Goal: Information Seeking & Learning: Learn about a topic

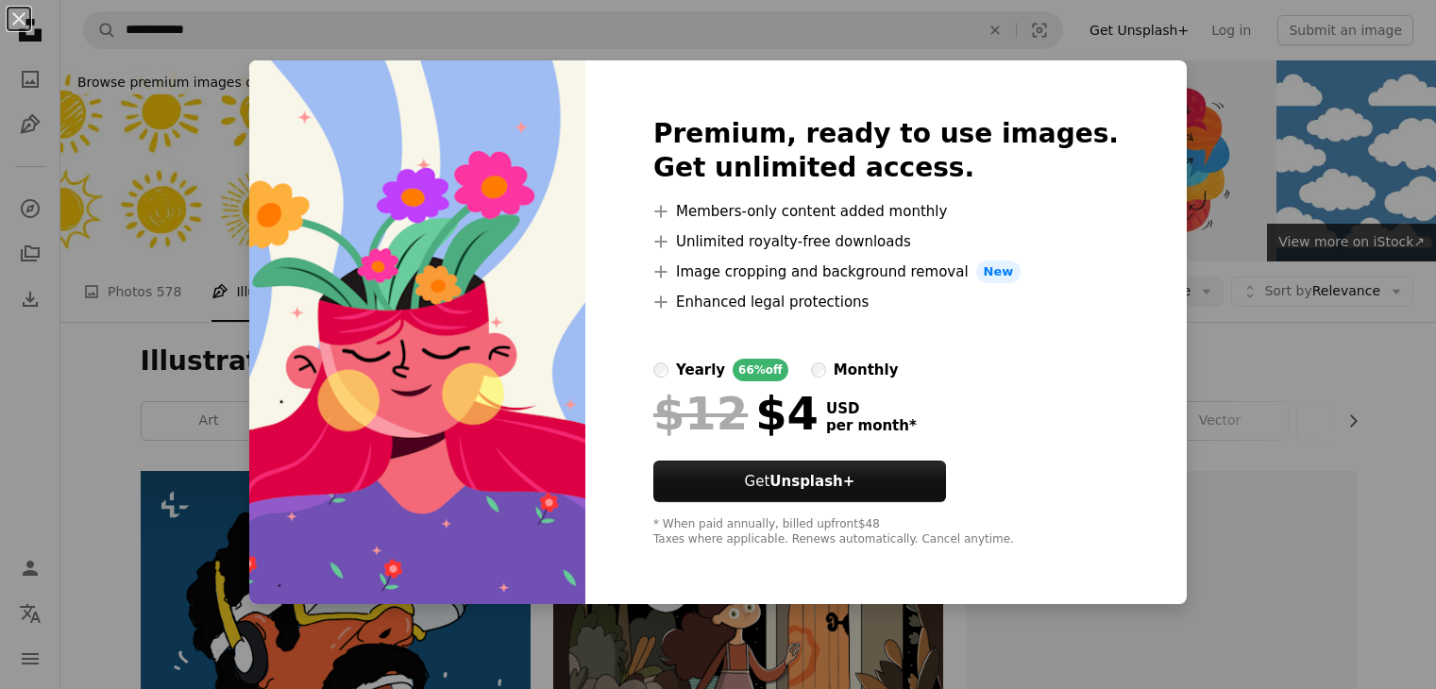
scroll to position [1133, 0]
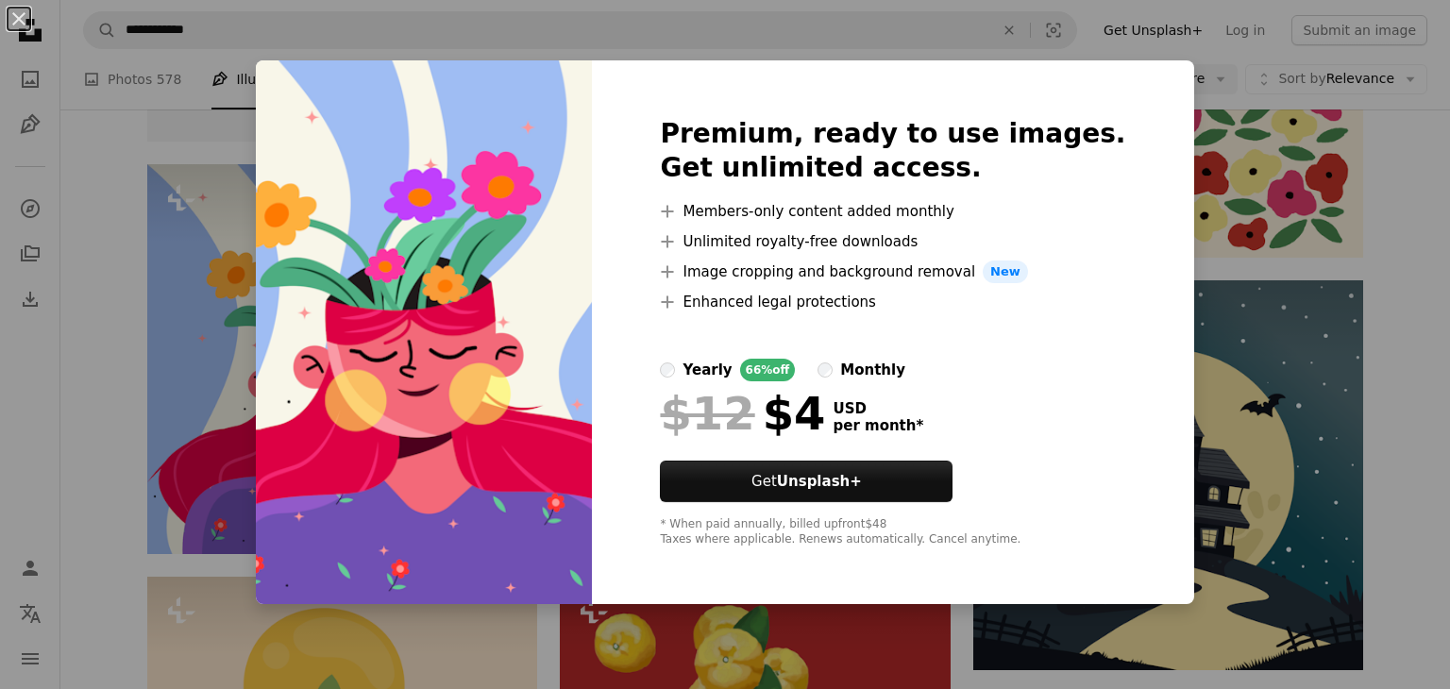
click at [1175, 97] on div "An X shape Premium, ready to use images. Get unlimited access. A plus sign Memb…" at bounding box center [725, 344] width 1450 height 689
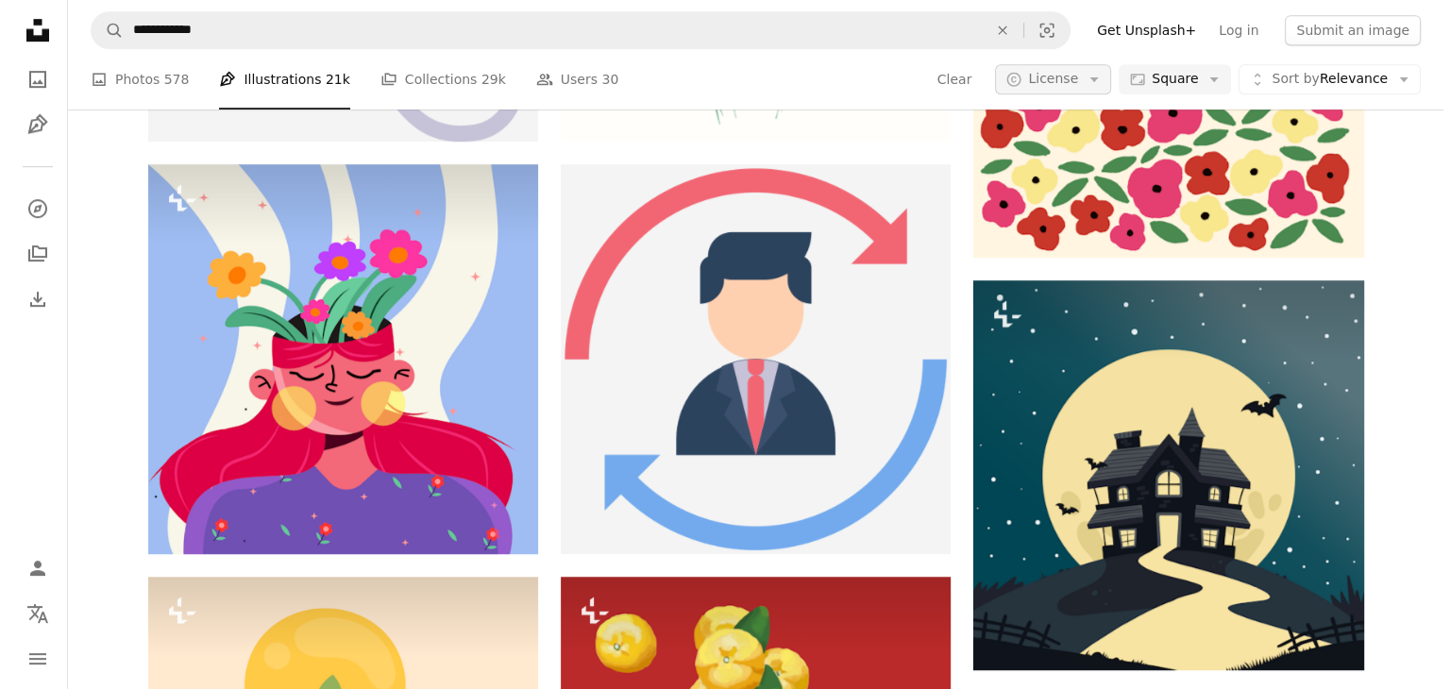
scroll to position [1133, 0]
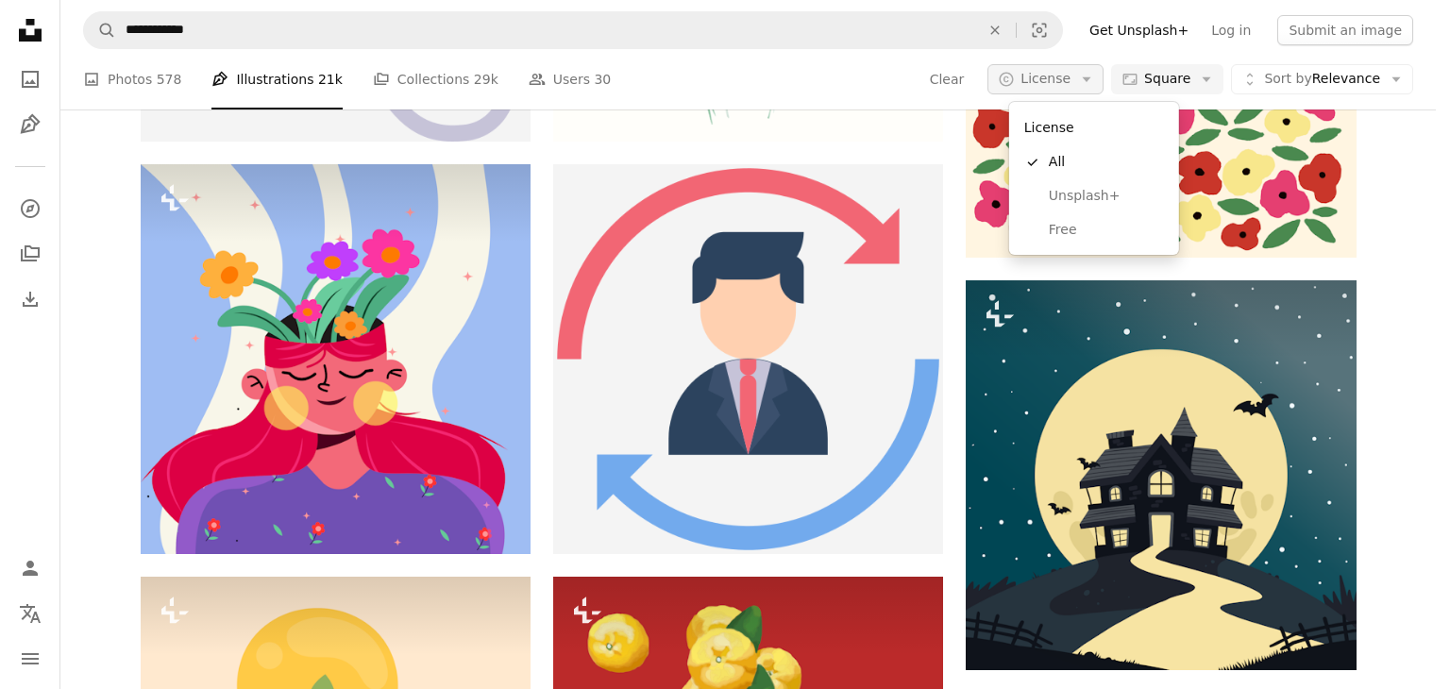
click at [1071, 72] on span "License" at bounding box center [1046, 78] width 50 height 15
click at [1055, 228] on span "Free" at bounding box center [1106, 230] width 115 height 19
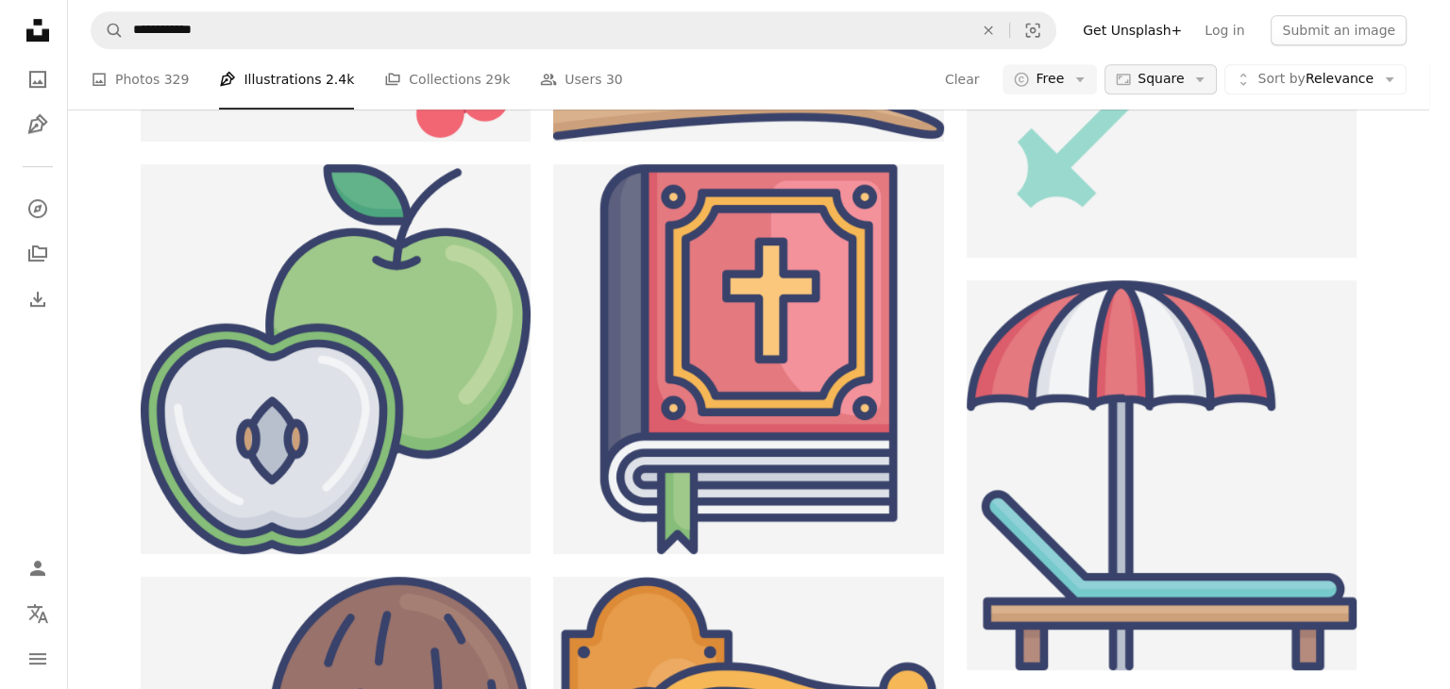
scroll to position [3097, 0]
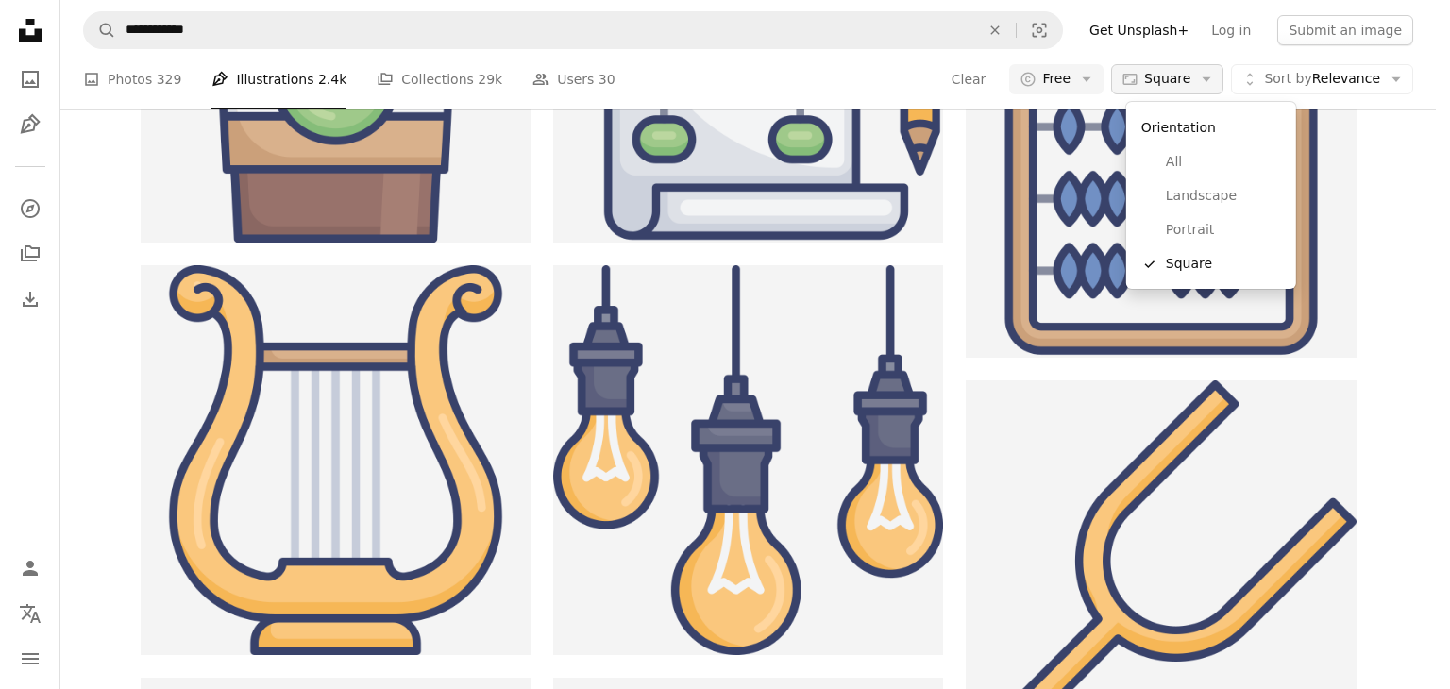
click at [1209, 86] on icon "Arrow down" at bounding box center [1206, 79] width 17 height 17
click at [1179, 167] on span "All" at bounding box center [1223, 162] width 115 height 19
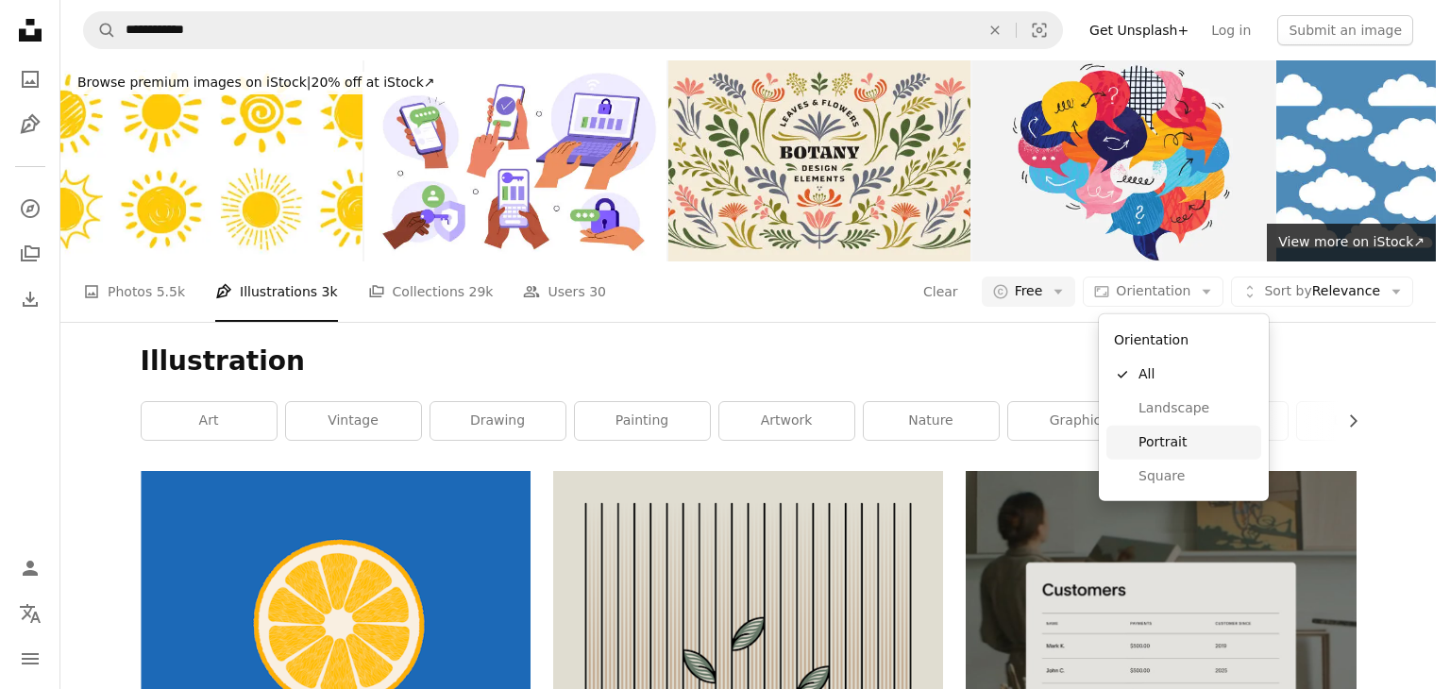
click at [1382, 537] on body "**********" at bounding box center [718, 344] width 1436 height 689
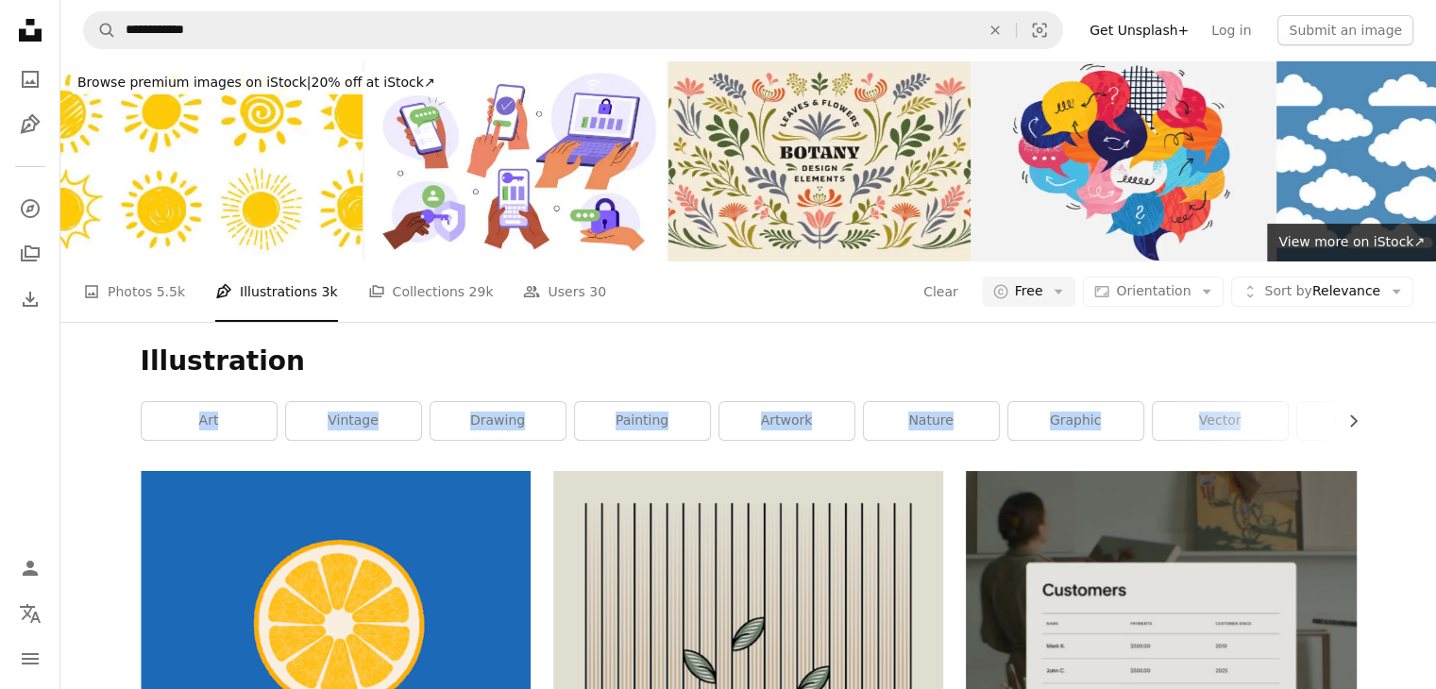
drag, startPoint x: 1449, startPoint y: 345, endPoint x: 1450, endPoint y: 486, distance: 141.6
